Goal: Navigation & Orientation: Find specific page/section

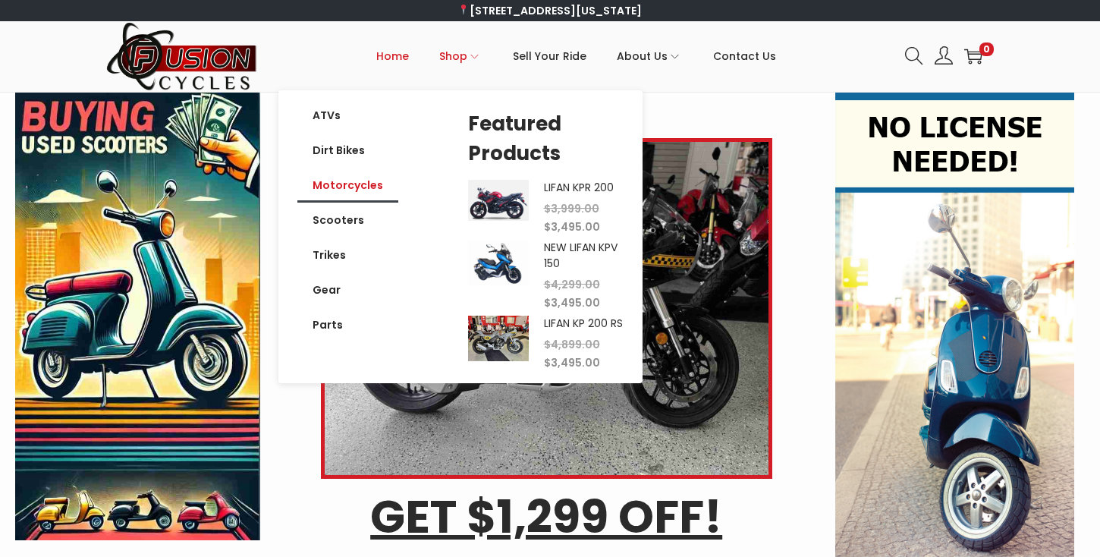
click at [349, 193] on link "Motorcycles" at bounding box center [347, 185] width 101 height 35
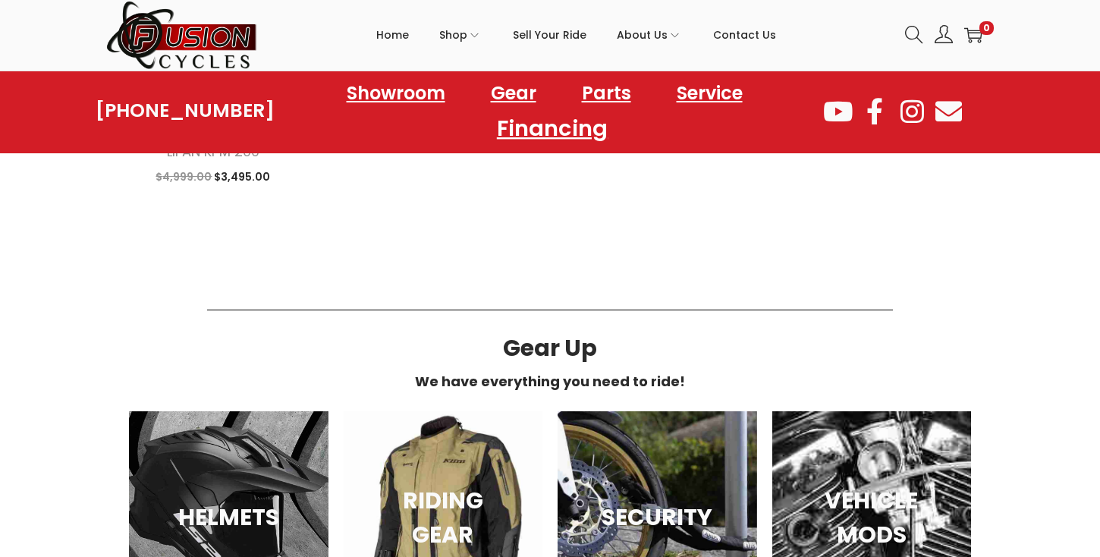
scroll to position [712, 0]
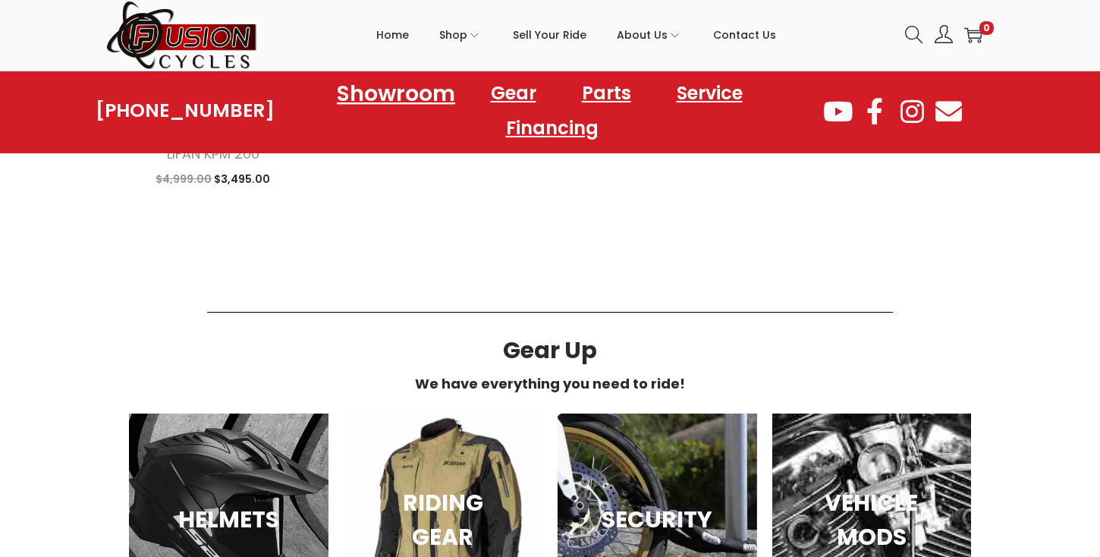
click at [431, 92] on link "Showroom" at bounding box center [396, 93] width 155 height 42
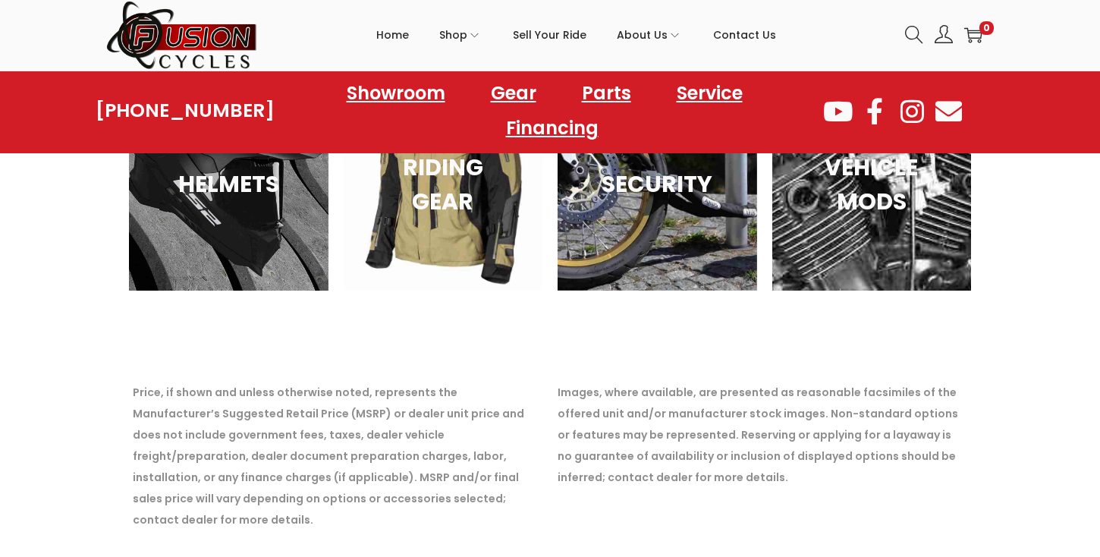
scroll to position [5396, 0]
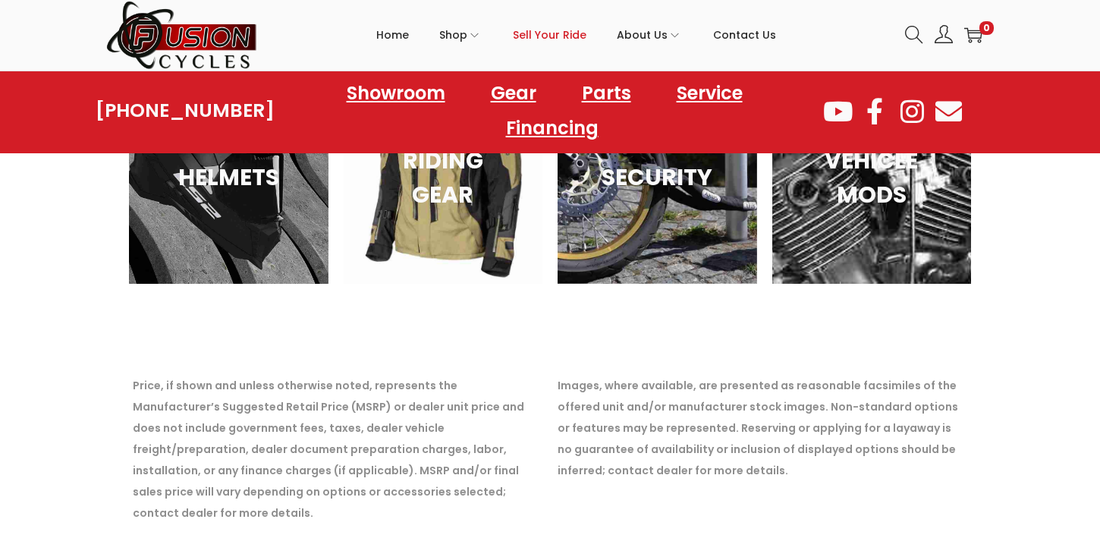
click at [554, 34] on span "Sell Your Ride" at bounding box center [550, 35] width 74 height 38
